Goal: Find contact information: Find contact information

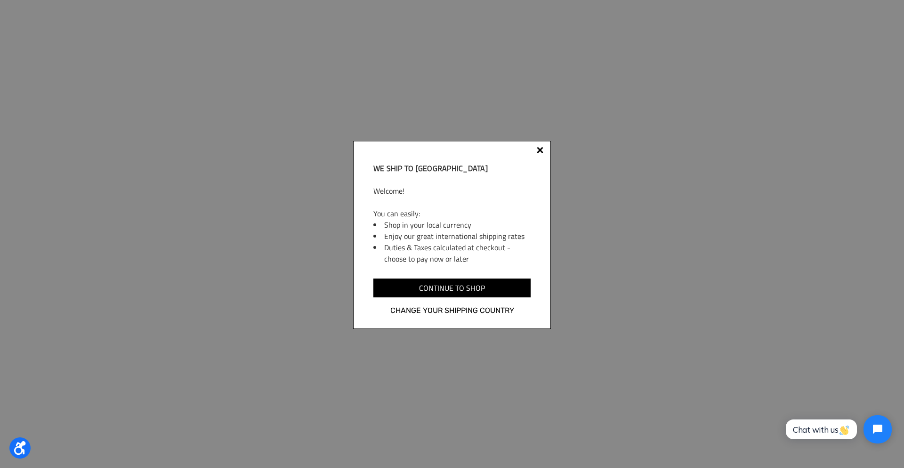
scroll to position [331, 0]
click at [533, 156] on div "We ship to India Welcome! You can easily: Shop in your local currency Enjoy our…" at bounding box center [452, 235] width 198 height 188
click at [540, 150] on div at bounding box center [540, 150] width 7 height 7
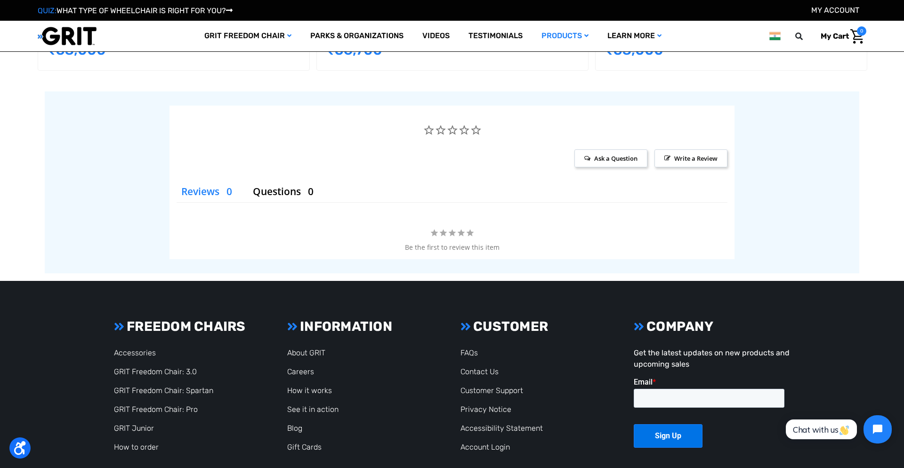
scroll to position [1675, 0]
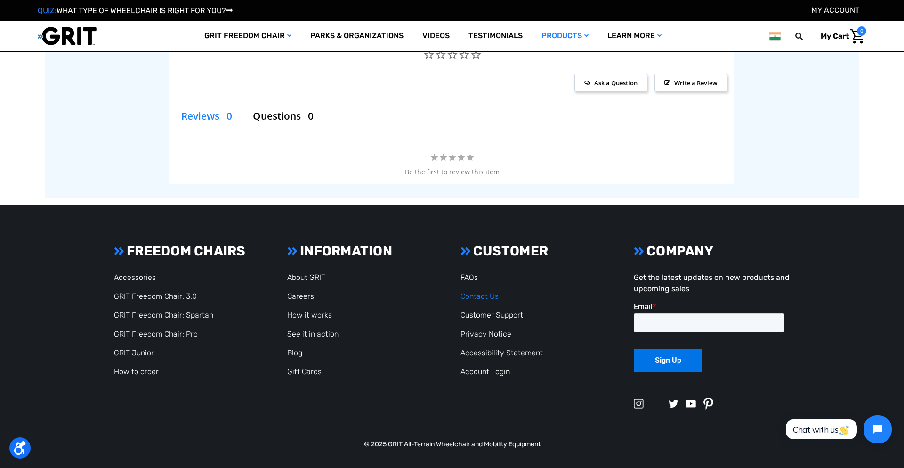
click at [478, 296] on link "Contact Us" at bounding box center [480, 295] width 38 height 9
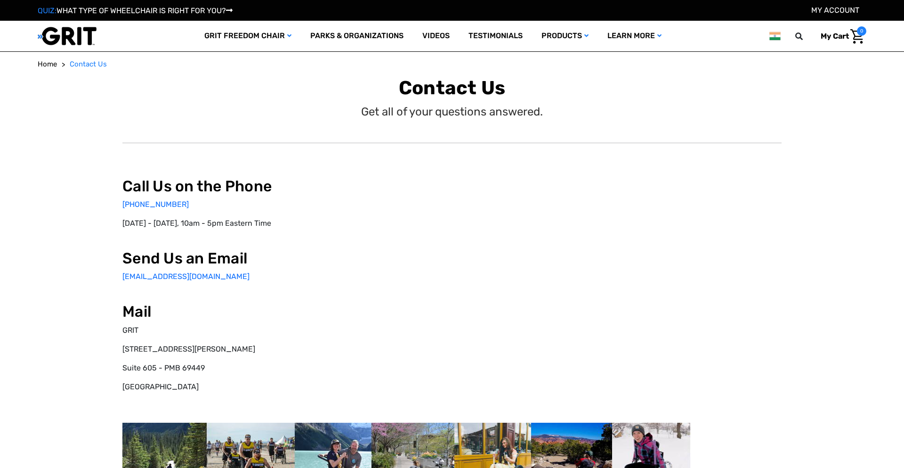
select select "IN"
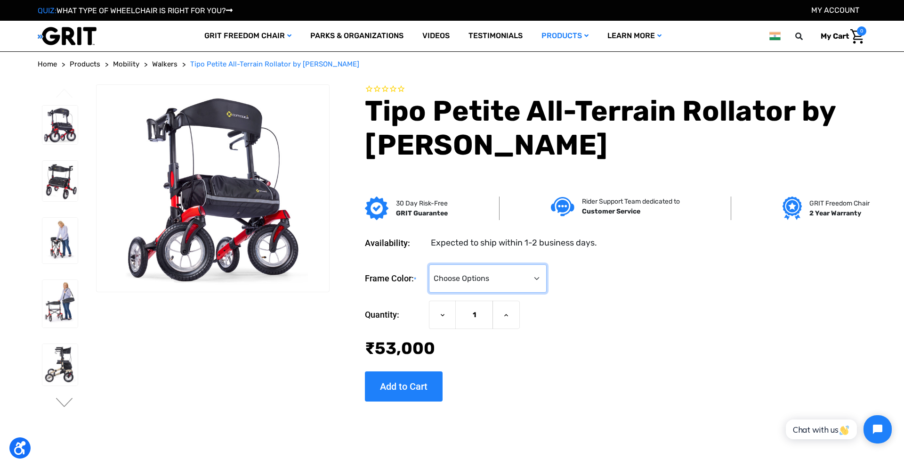
click at [526, 278] on select "Choose Options Metallic Champagne Metallic Graphite Modena Yellow Modena Red" at bounding box center [488, 278] width 118 height 28
click at [669, 332] on div "Quantity: Decrease Quantity of Tipo Petite All-Terrain Rollator by [PERSON_NAME…" at bounding box center [615, 330] width 501 height 60
